Goal: Information Seeking & Learning: Learn about a topic

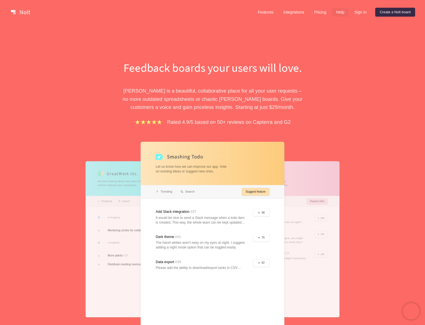
click at [342, 13] on link "Help" at bounding box center [340, 12] width 17 height 9
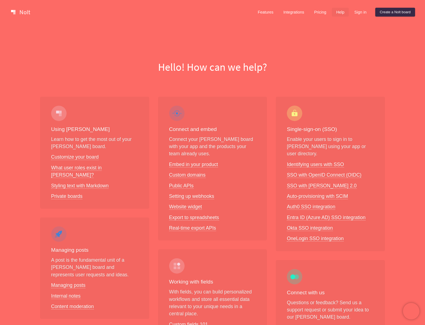
click at [255, 70] on h1 "Hello! How can we help?" at bounding box center [212, 67] width 416 height 15
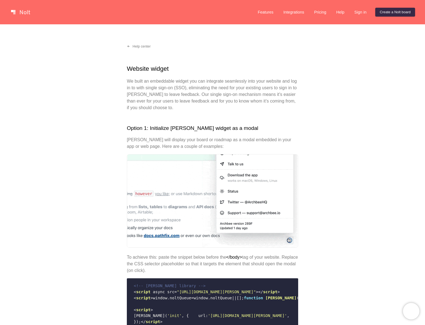
scroll to position [713, 0]
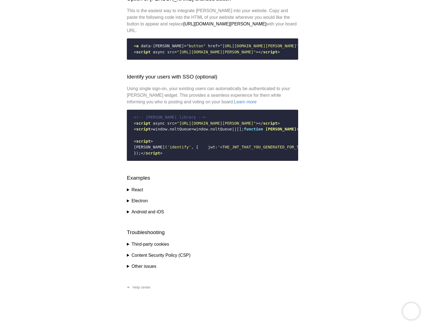
click at [166, 256] on summary "Content Security Policy (CSP)" at bounding box center [212, 255] width 171 height 7
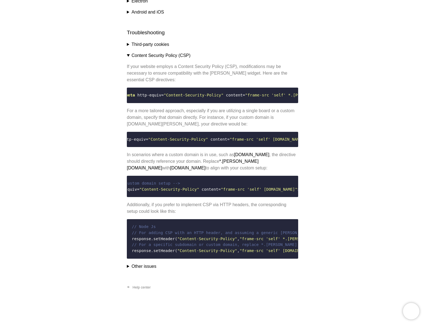
scroll to position [0, 0]
click at [127, 265] on summary "Other issues" at bounding box center [212, 266] width 171 height 7
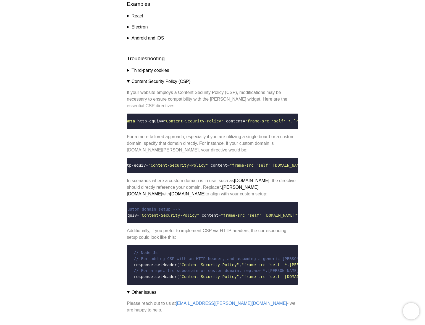
scroll to position [845, 0]
